Goal: Task Accomplishment & Management: Use online tool/utility

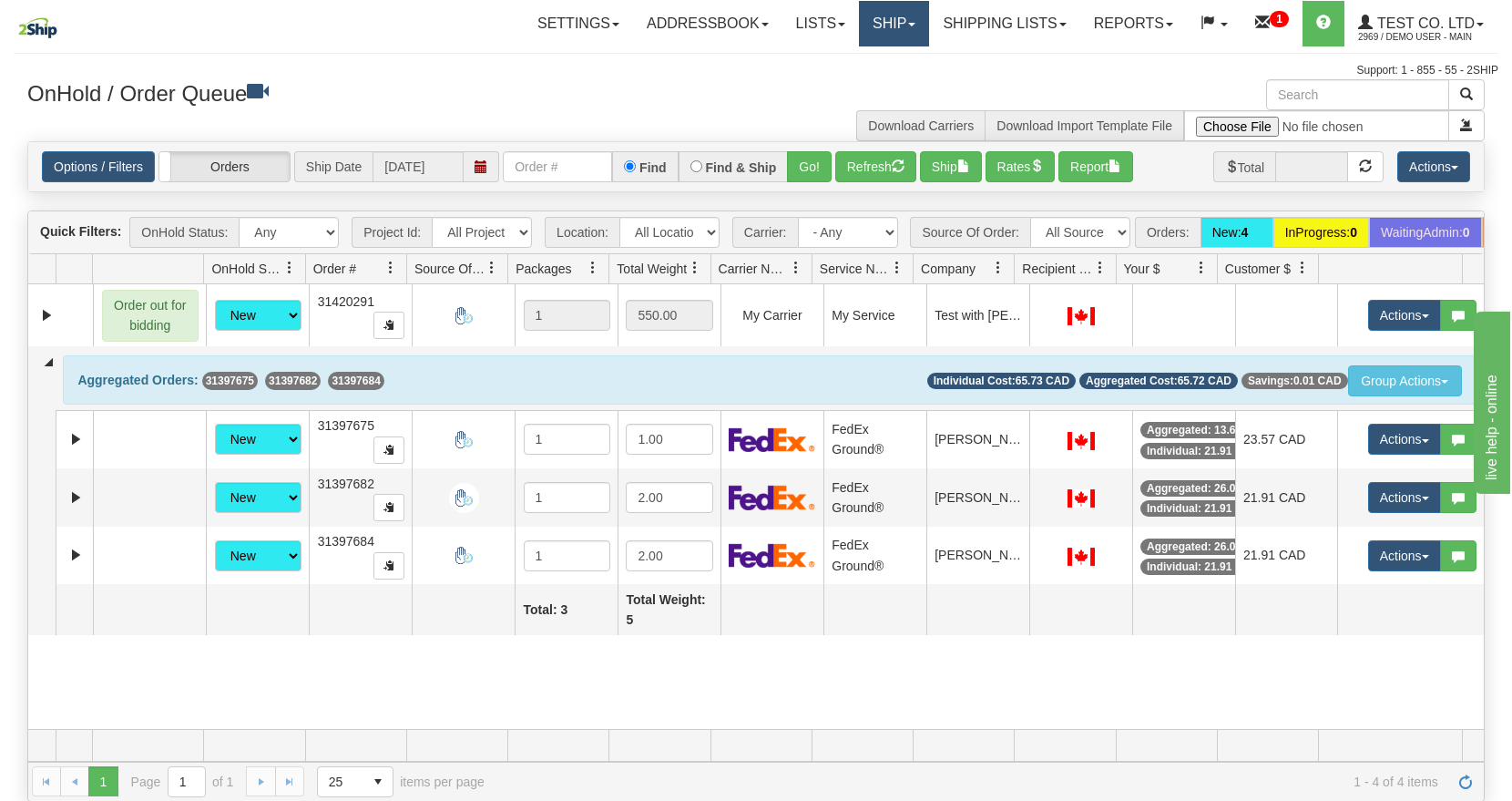
click at [869, 27] on link "Ship" at bounding box center [894, 23] width 71 height 45
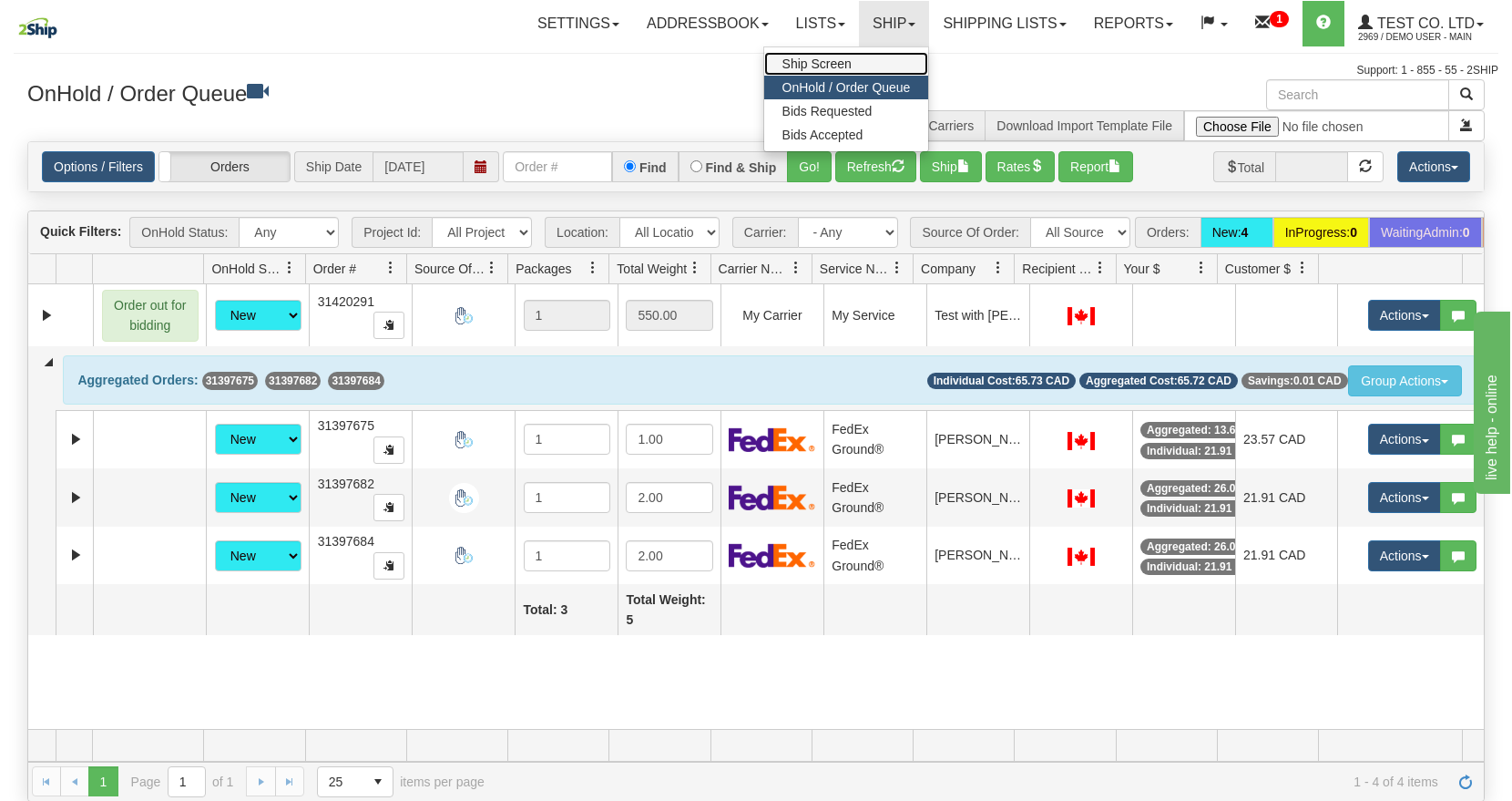
click at [816, 58] on span "Ship Screen" at bounding box center [817, 64] width 70 height 15
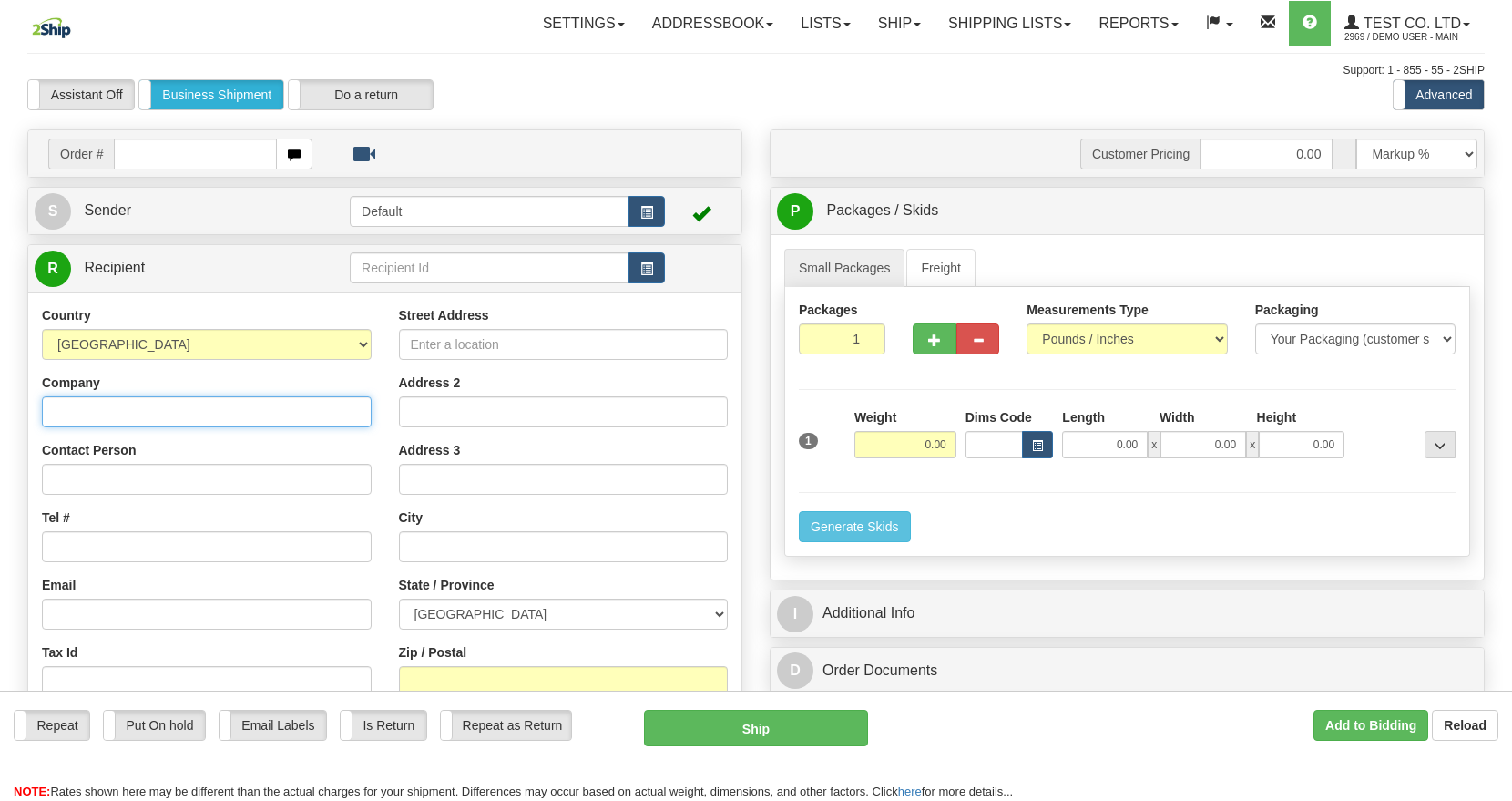
click at [196, 407] on input "Company" at bounding box center [206, 411] width 330 height 31
type input "2Ship Support"
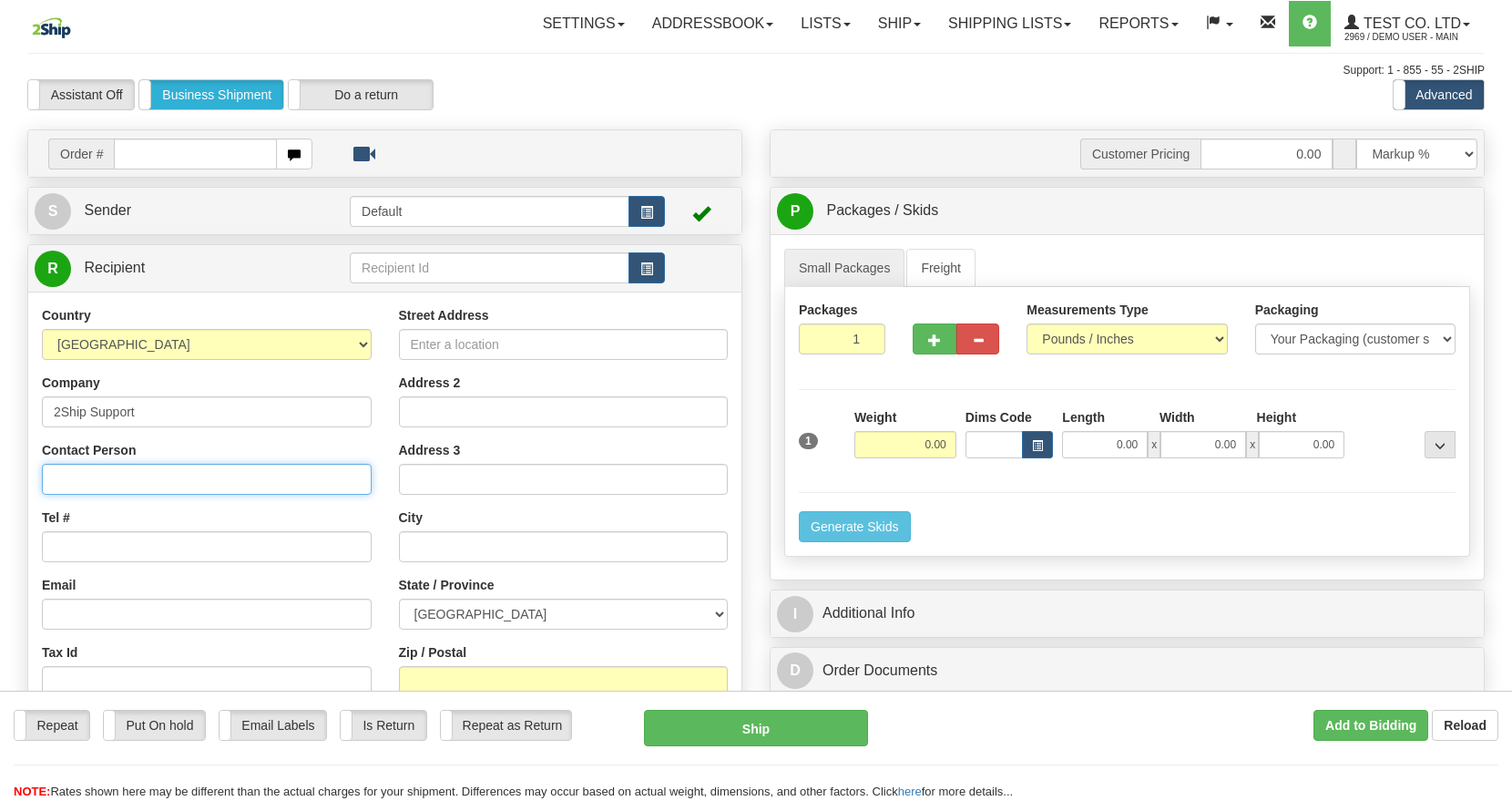
type input "Tracy van der Westhuizen"
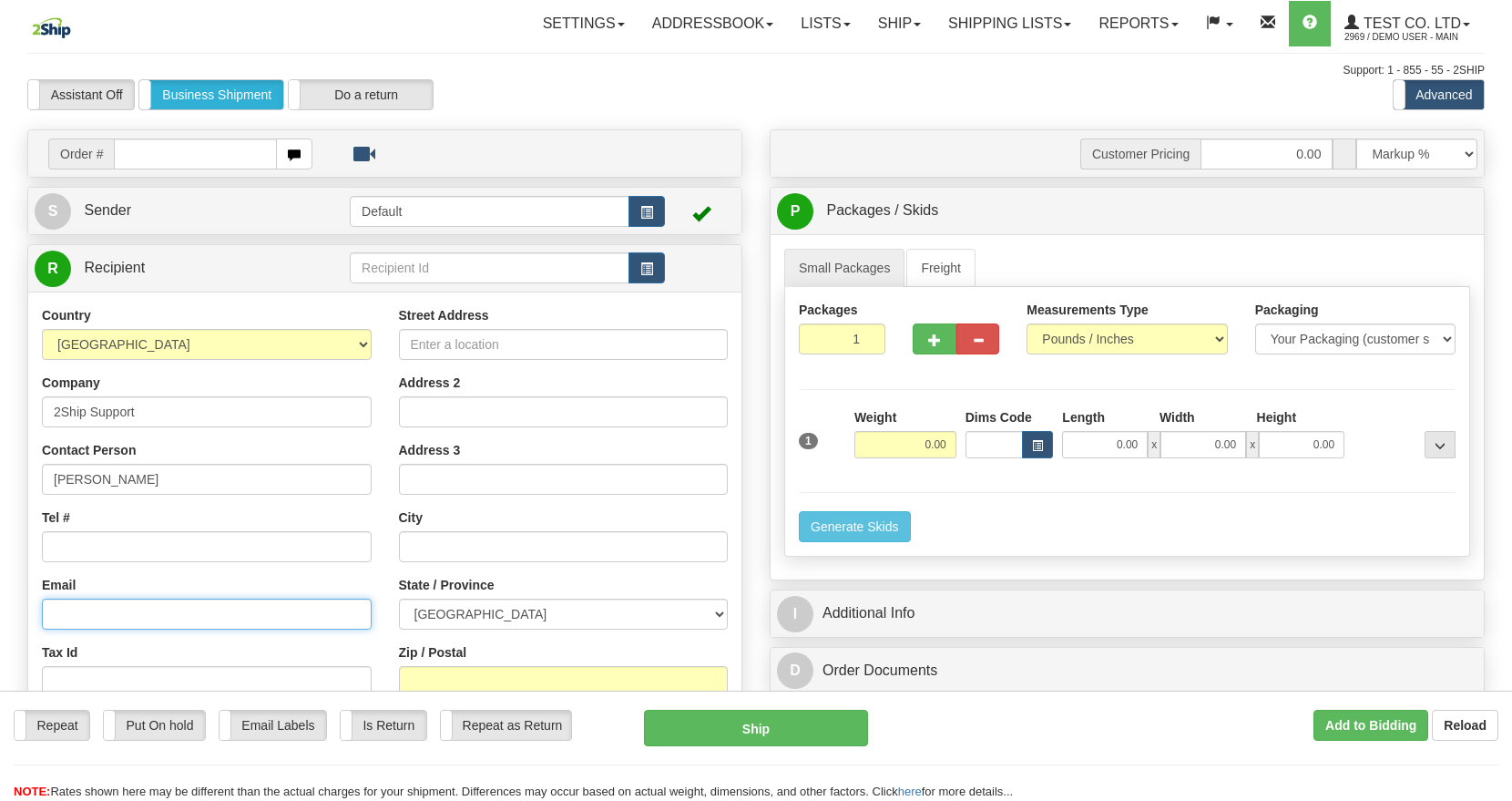
type input "[EMAIL_ADDRESS][DOMAIN_NAME]"
type input "[STREET_ADDRESS]"
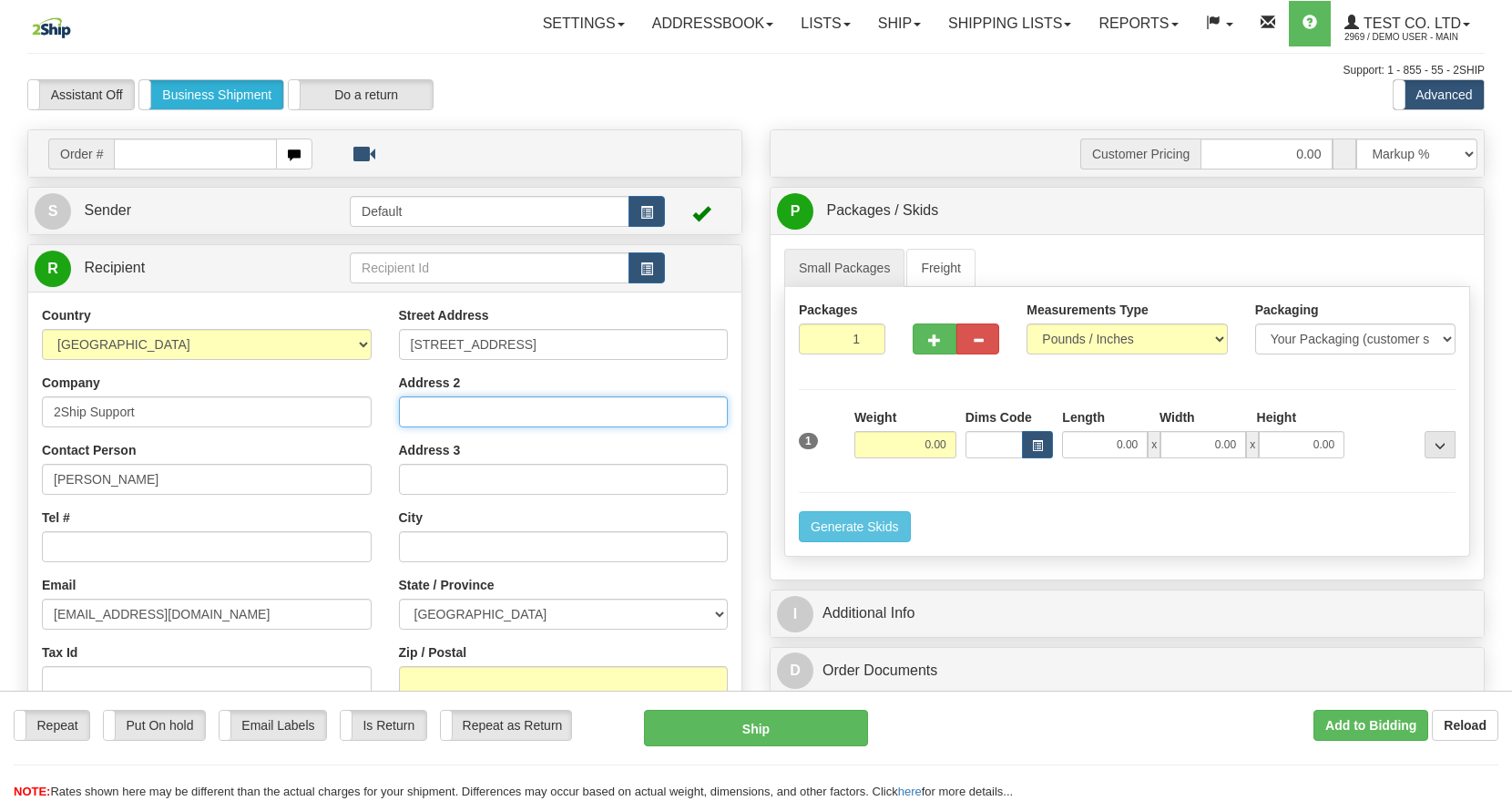
type input "1 Test Drive"
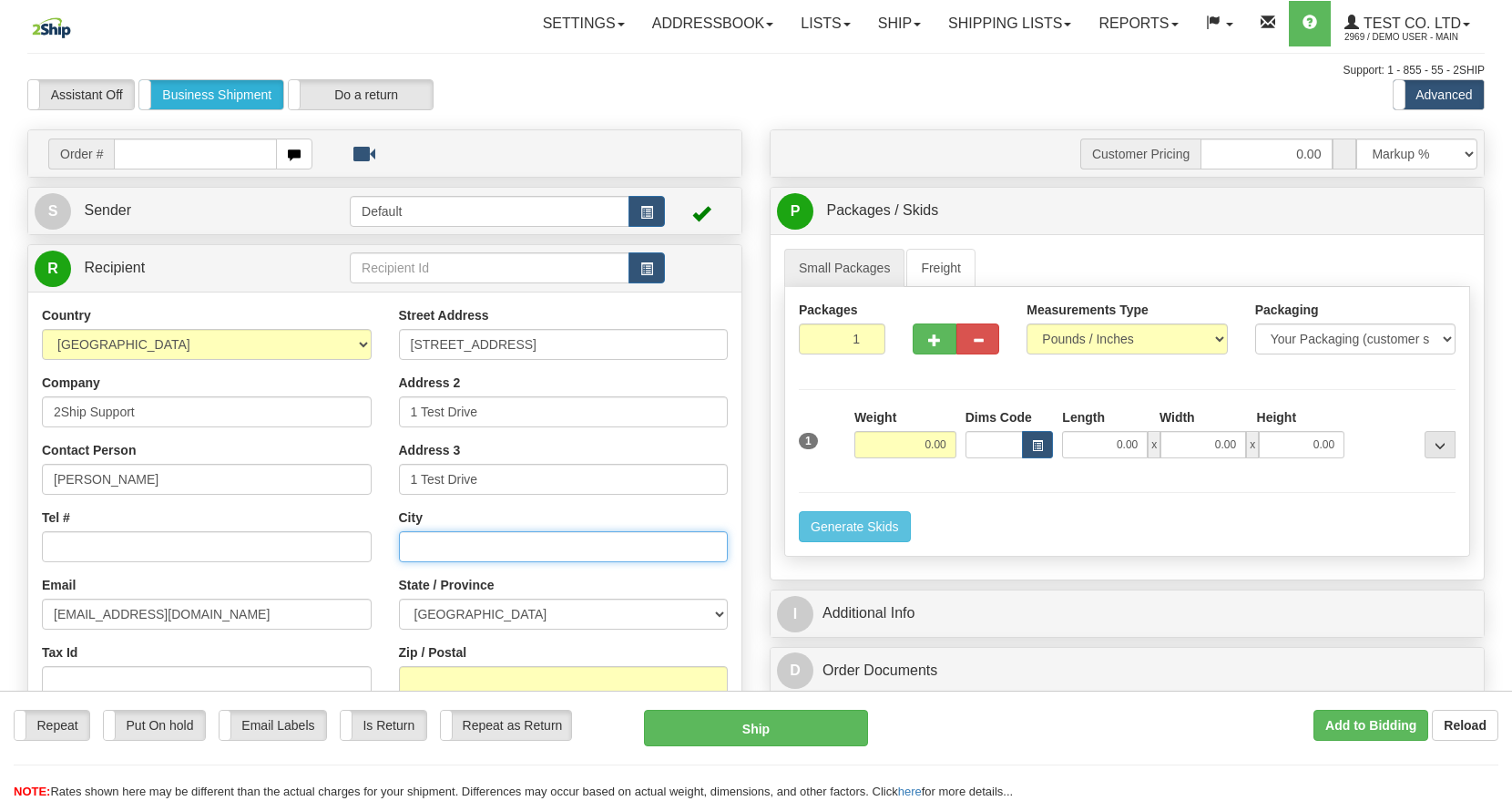
type input "[GEOGRAPHIC_DATA]"
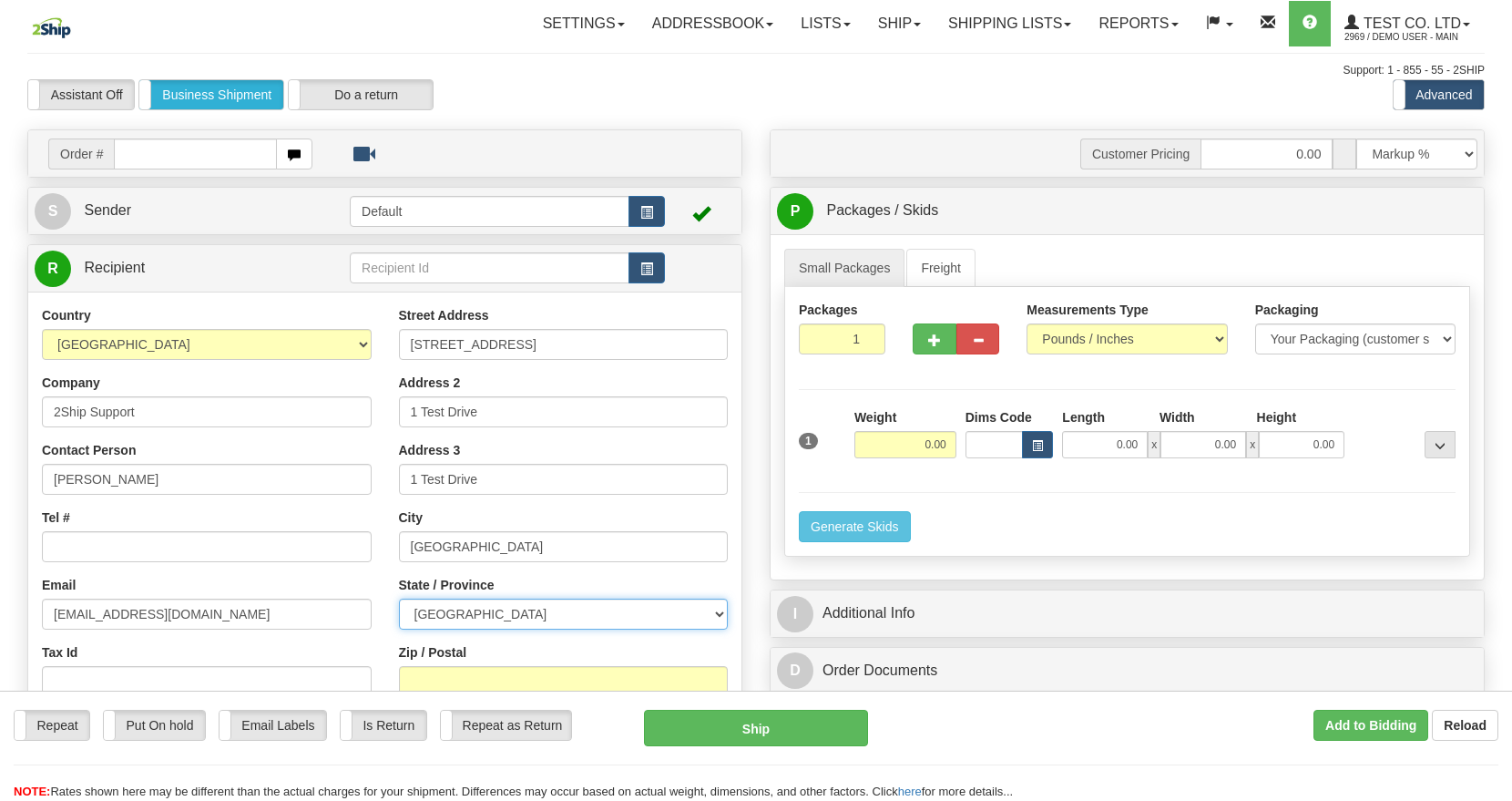
select select "ON"
type input "L4K4G9"
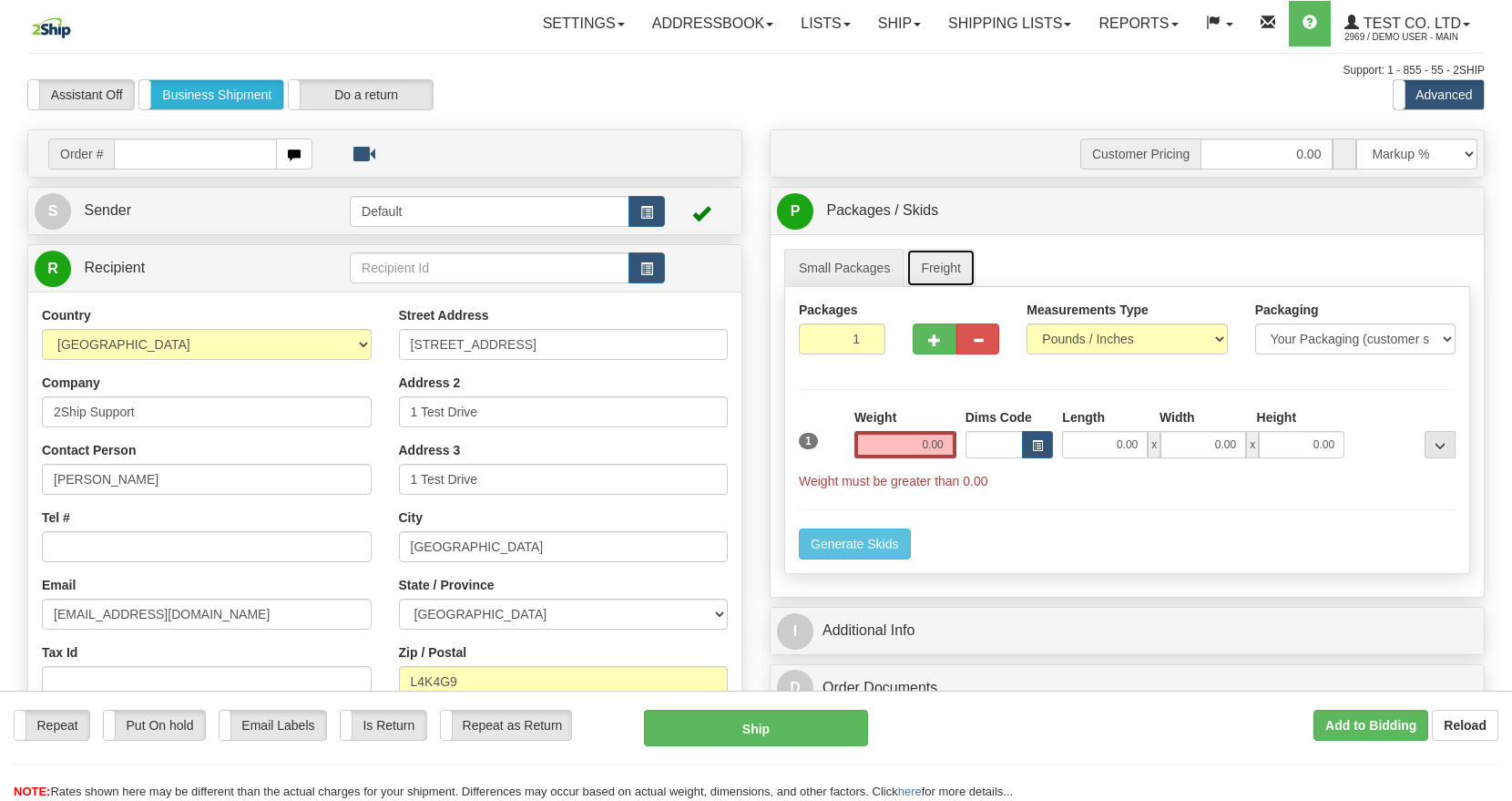
click at [965, 255] on link "Freight" at bounding box center [940, 267] width 70 height 38
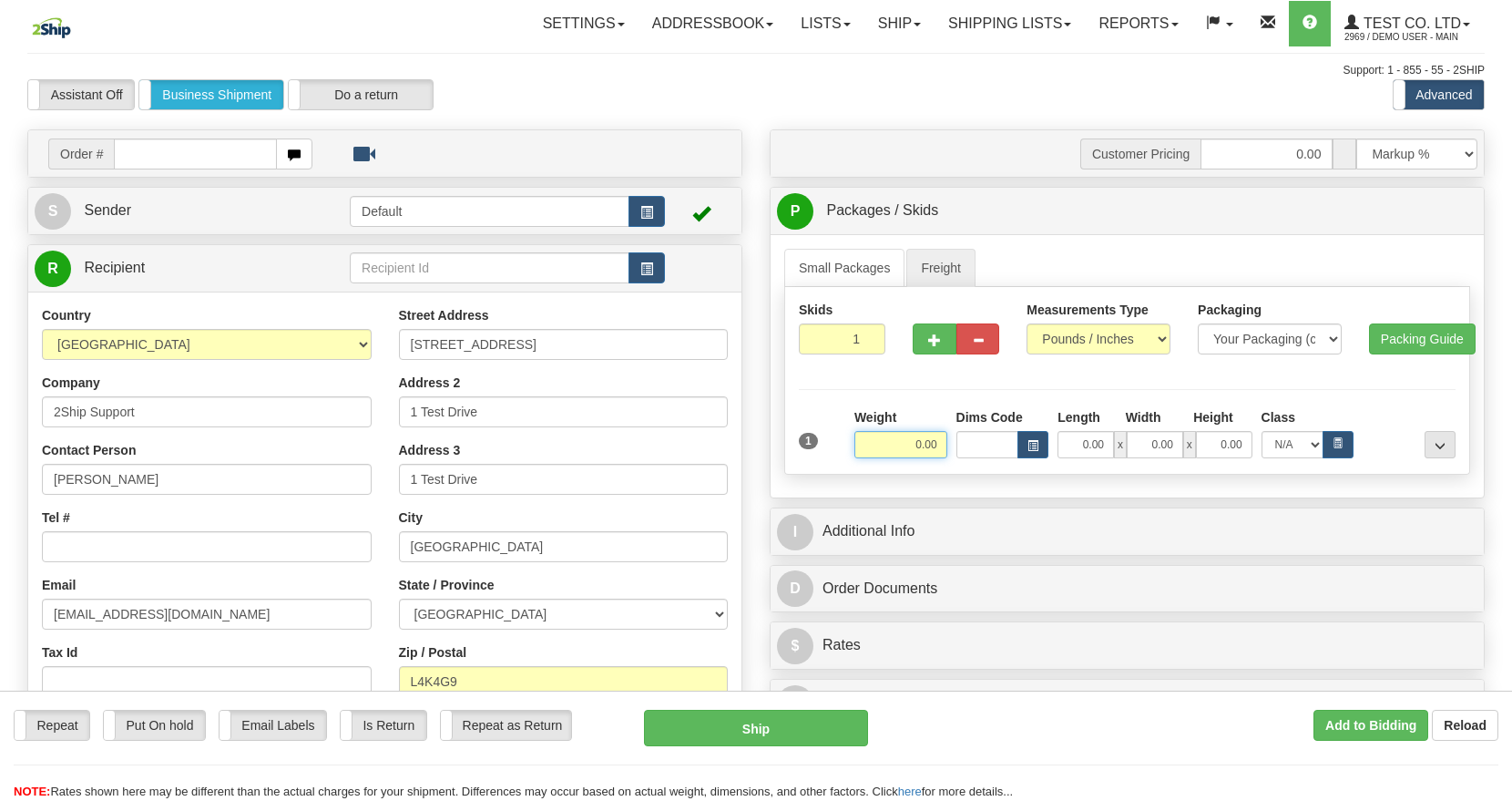
drag, startPoint x: 882, startPoint y: 442, endPoint x: 1076, endPoint y: 444, distance: 194.0
click at [961, 462] on div "Skids 1 1" at bounding box center [1127, 381] width 686 height 187
type input "500.00"
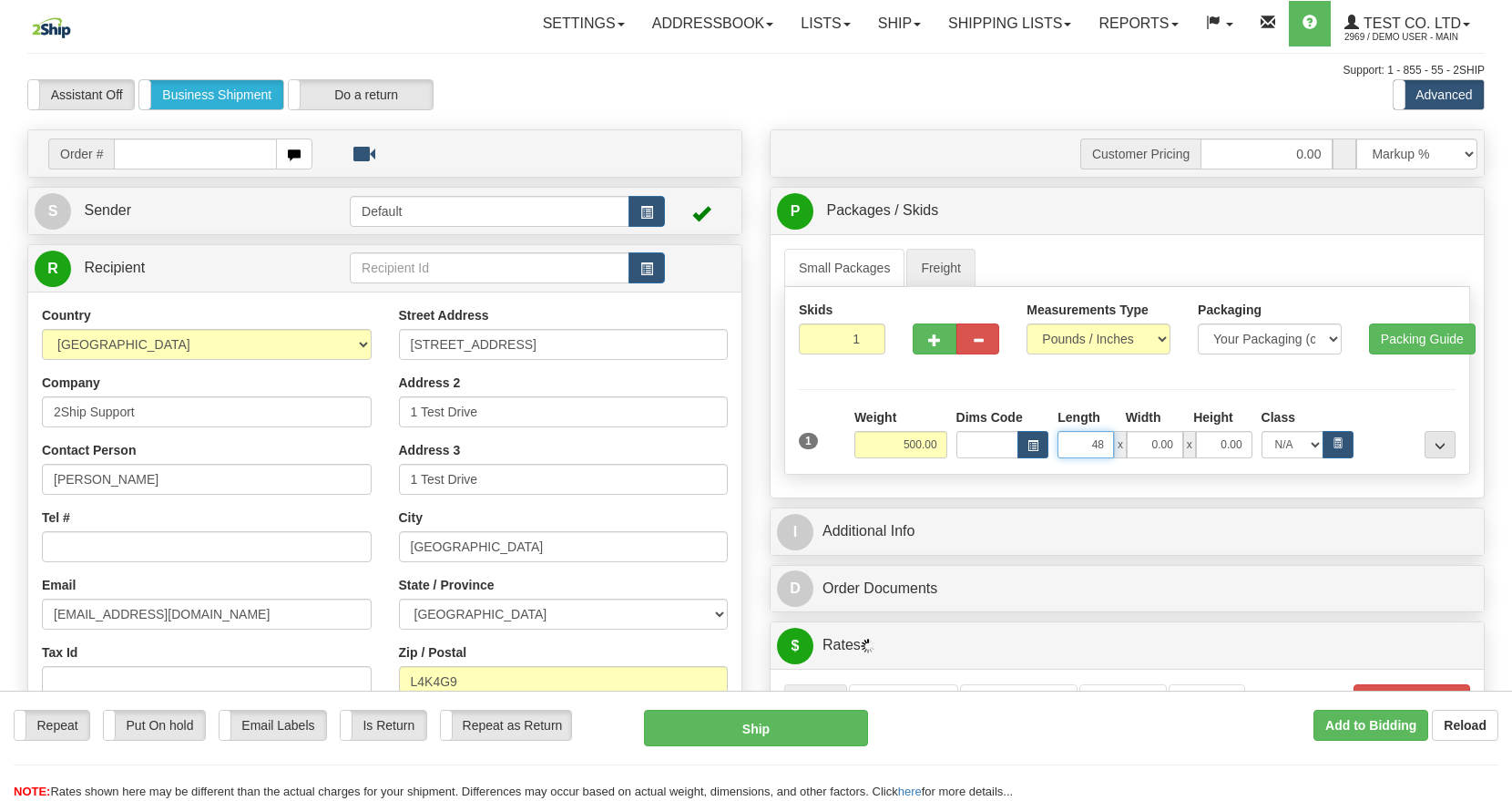
type input "48.00"
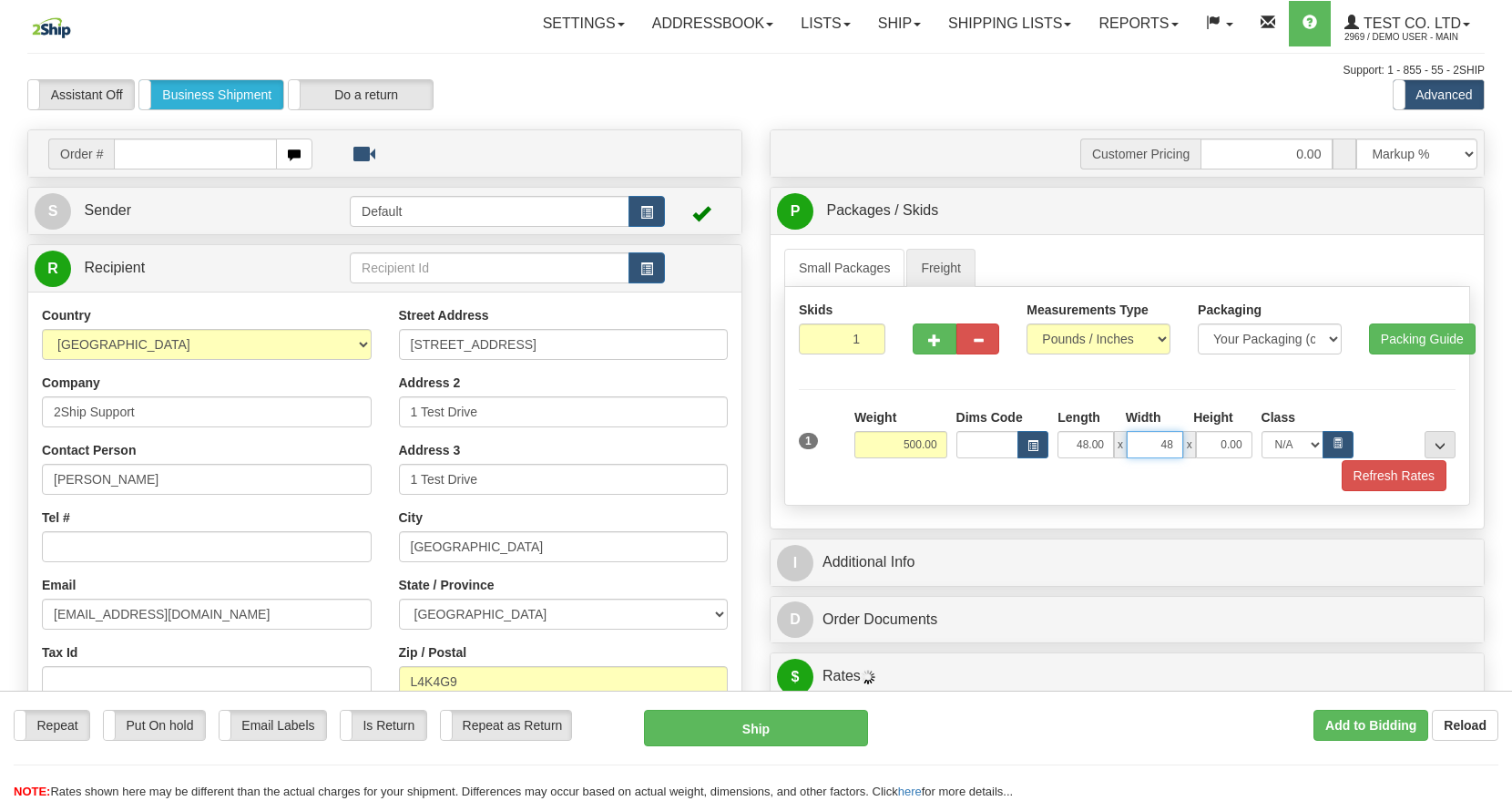
type input "48.00"
type input "40.00"
click at [1335, 440] on icon "button" at bounding box center [1338, 443] width 8 height 11
select select "100.0"
